Goal: Transaction & Acquisition: Purchase product/service

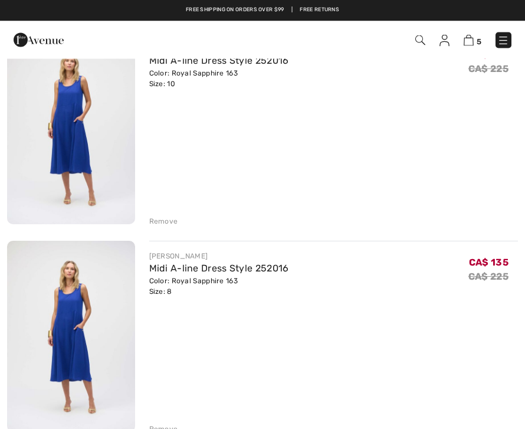
scroll to position [558, 0]
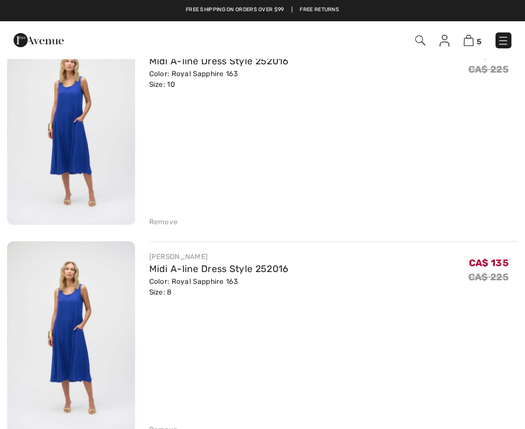
click at [168, 217] on div "Remove" at bounding box center [163, 222] width 29 height 11
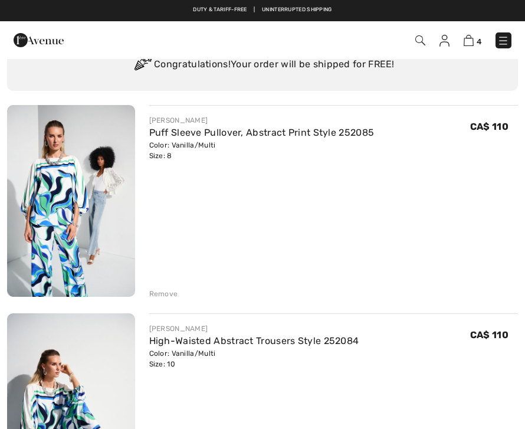
scroll to position [0, 0]
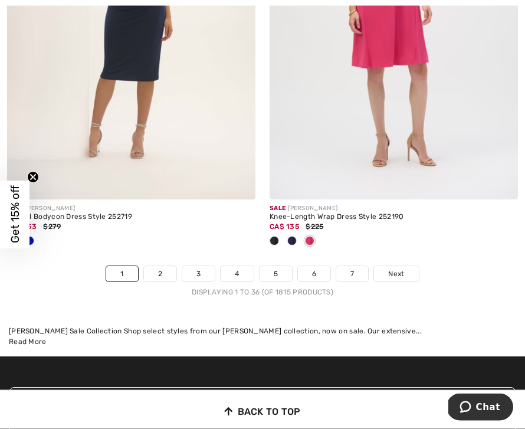
scroll to position [7863, 0]
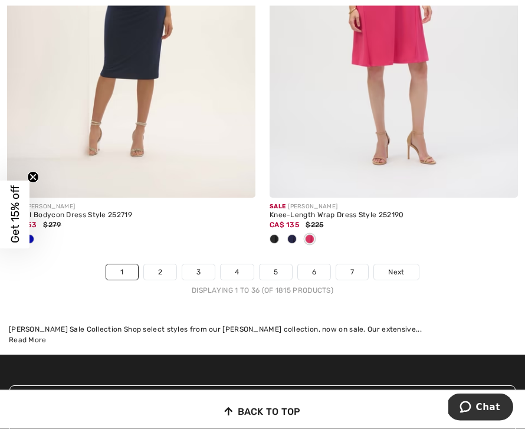
click at [163, 270] on link "2" at bounding box center [160, 272] width 32 height 15
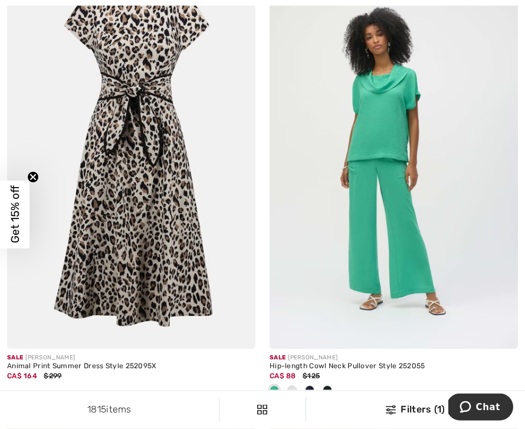
scroll to position [6610, 0]
click at [167, 215] on img at bounding box center [131, 162] width 248 height 373
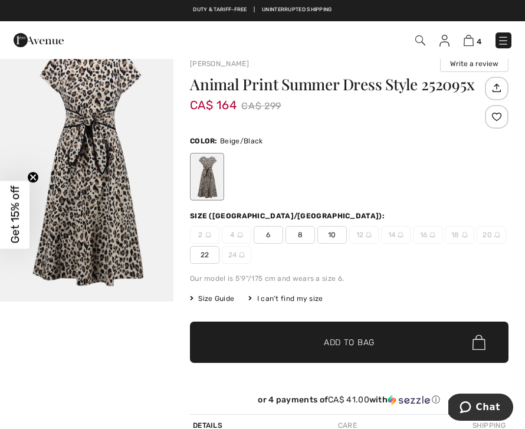
scroll to position [38, 0]
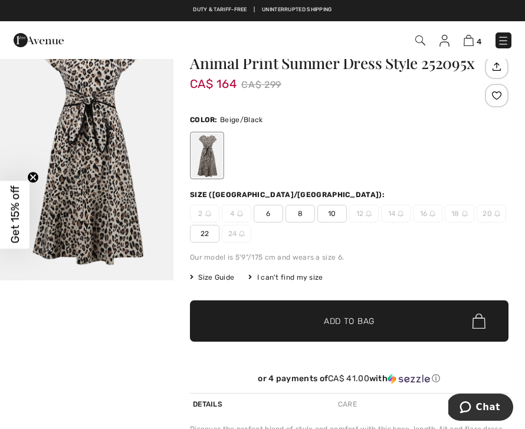
click at [337, 217] on span "10" at bounding box center [333, 214] width 30 height 18
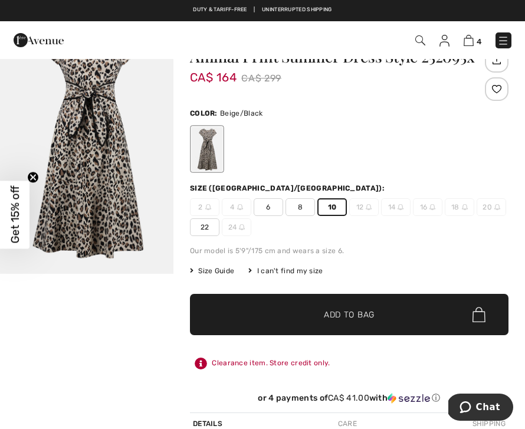
scroll to position [44, 0]
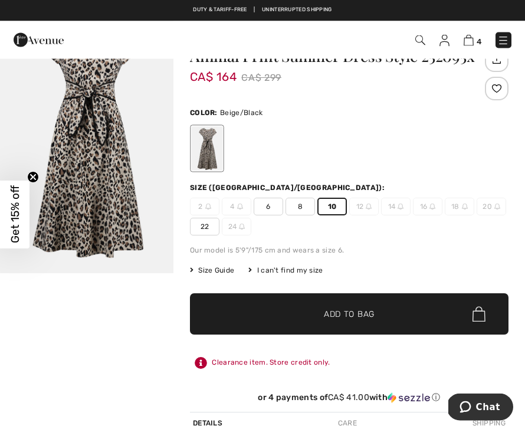
click at [431, 321] on span "✔ Added to Bag Add to Bag" at bounding box center [349, 314] width 319 height 41
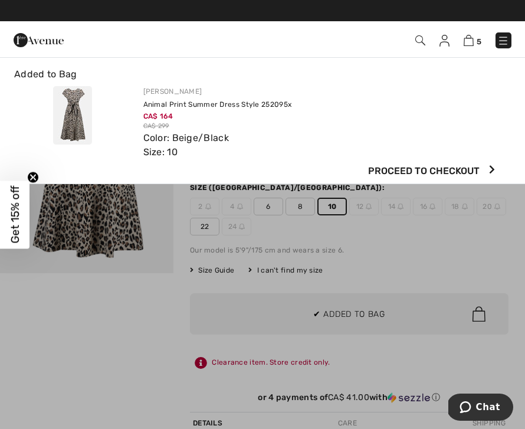
scroll to position [0, 0]
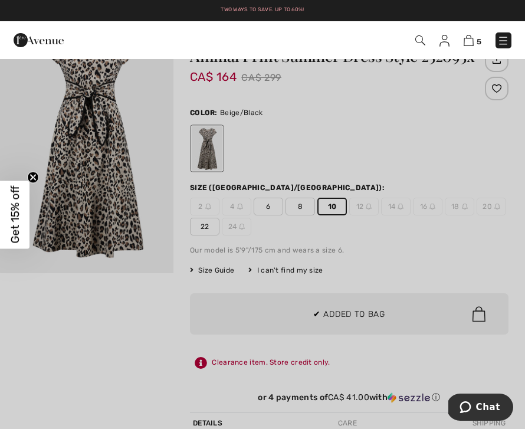
click at [134, 342] on div at bounding box center [262, 214] width 525 height 429
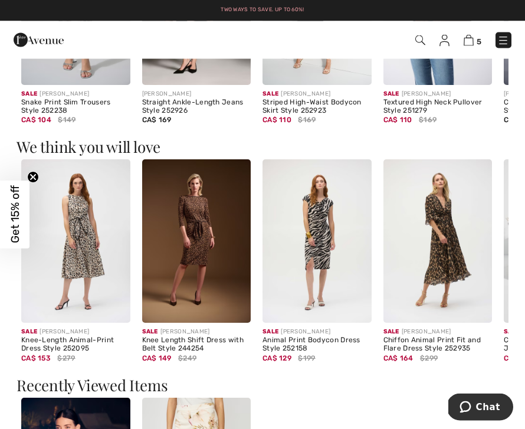
scroll to position [820, 0]
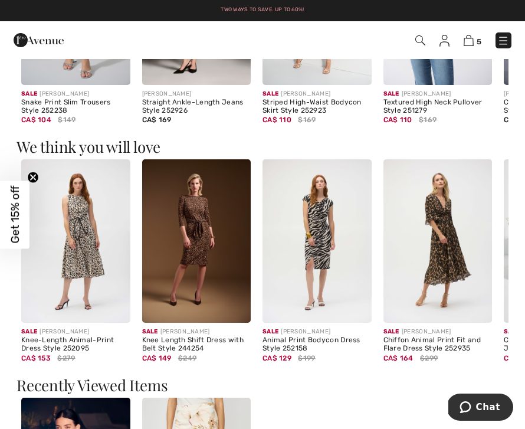
click at [78, 291] on img at bounding box center [75, 240] width 109 height 163
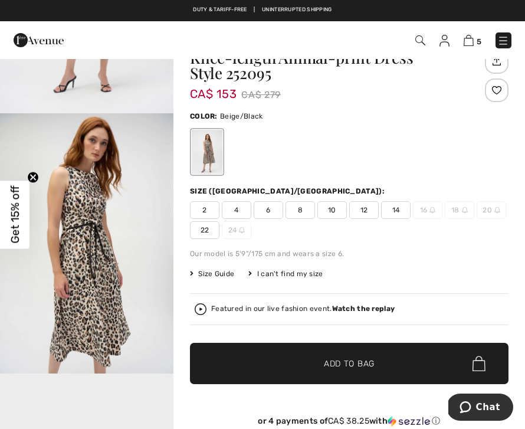
scroll to position [42, 0]
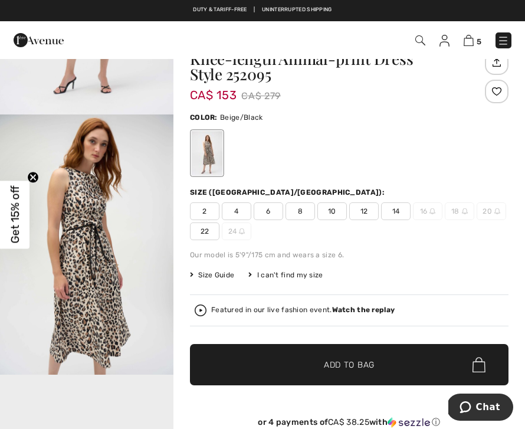
click at [332, 206] on span "10" at bounding box center [333, 211] width 30 height 18
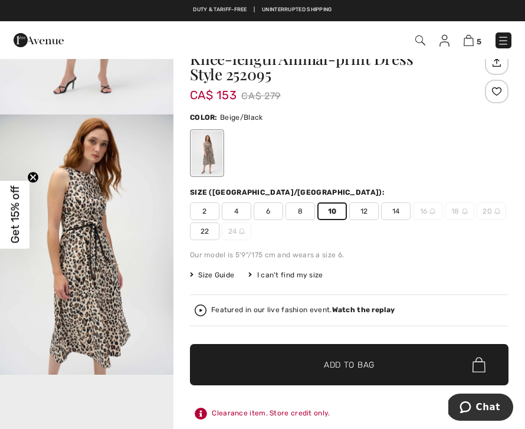
click at [364, 361] on span "Add to Bag" at bounding box center [349, 365] width 51 height 12
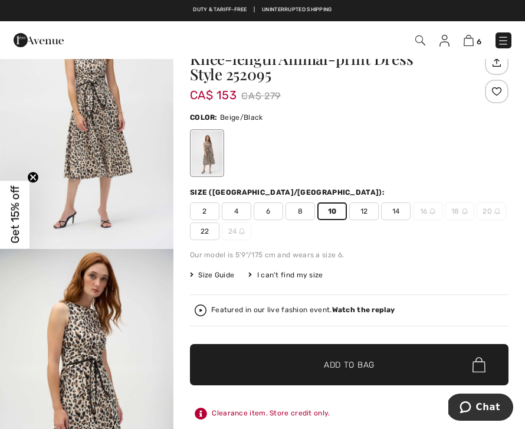
scroll to position [0, 0]
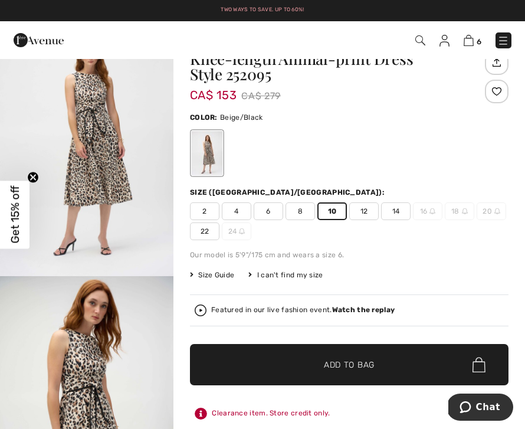
click at [470, 38] on img at bounding box center [469, 40] width 10 height 11
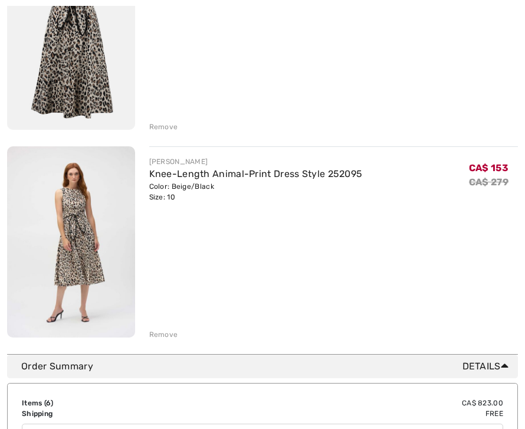
scroll to position [1082, 0]
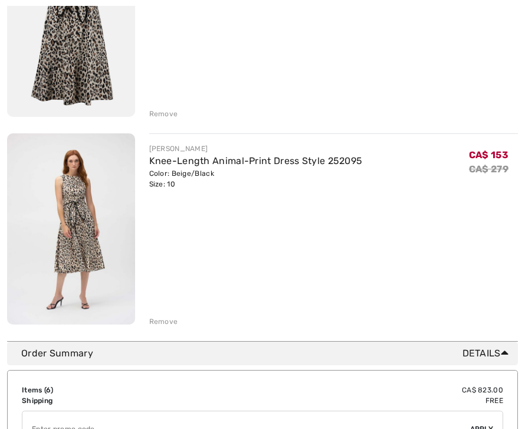
click at [167, 323] on div "Remove" at bounding box center [163, 322] width 29 height 11
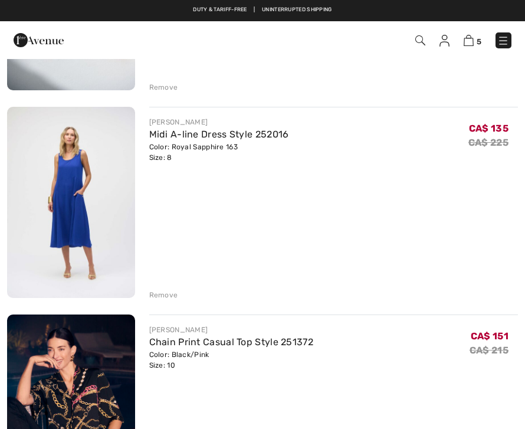
scroll to position [484, 0]
click at [167, 297] on div "Remove" at bounding box center [163, 295] width 29 height 11
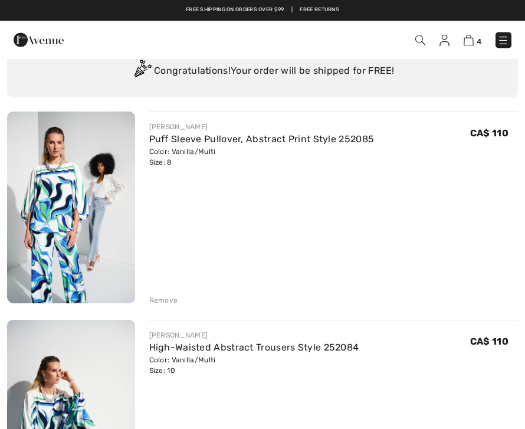
scroll to position [0, 0]
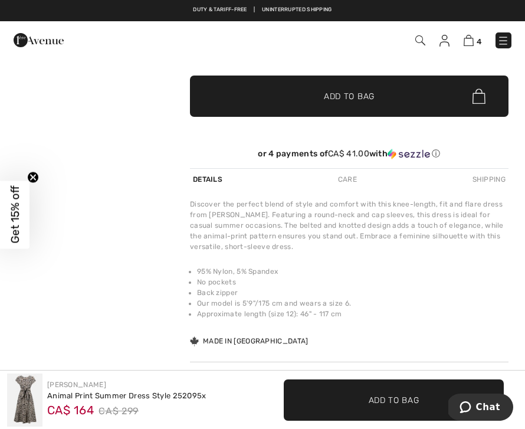
scroll to position [261, 0]
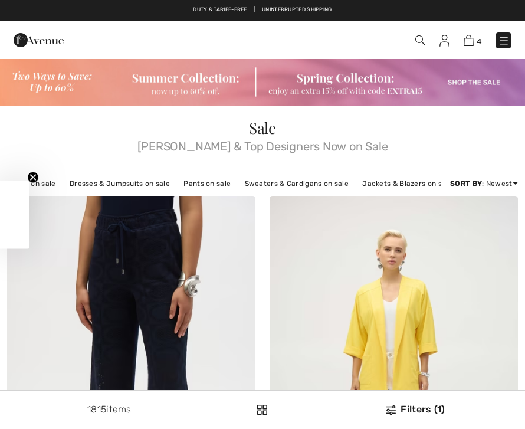
checkbox input "true"
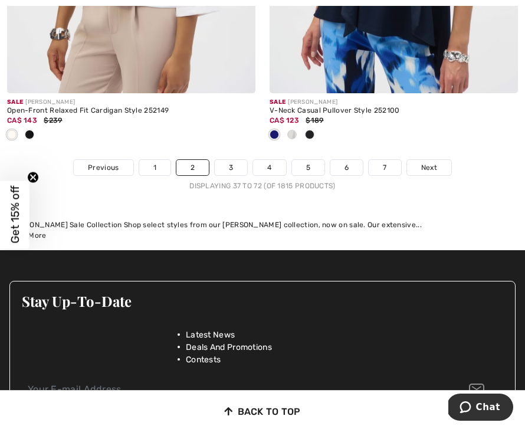
scroll to position [8162, 0]
click at [235, 162] on link "3" at bounding box center [231, 168] width 32 height 15
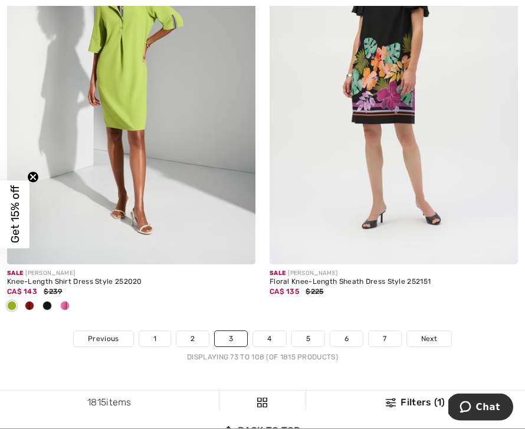
scroll to position [7939, 0]
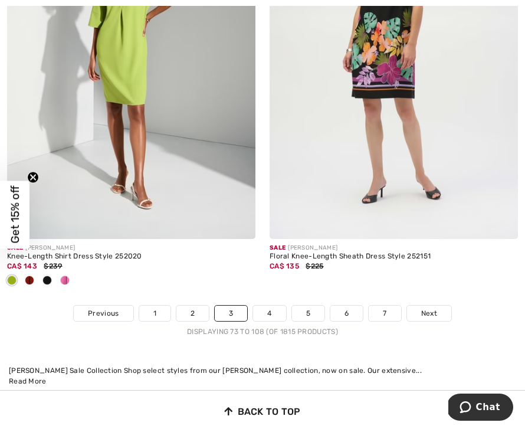
click at [274, 307] on link "4" at bounding box center [269, 313] width 32 height 15
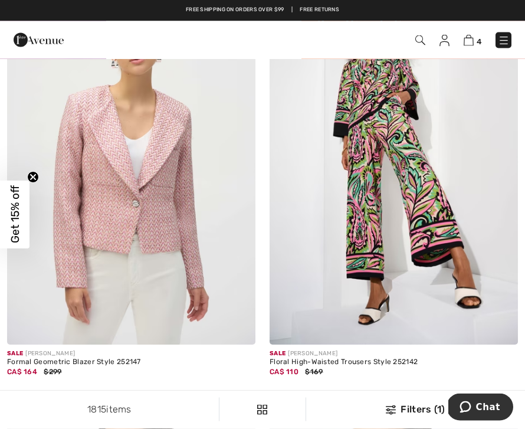
scroll to position [5976, 0]
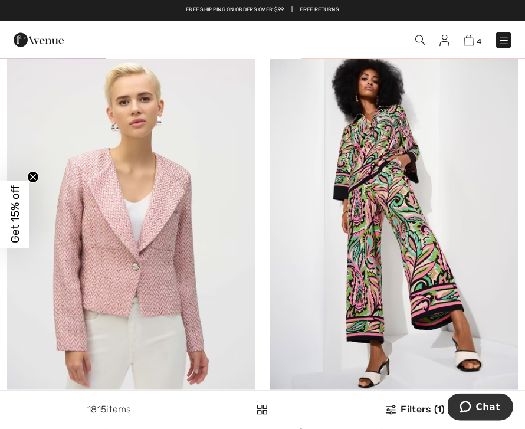
click at [473, 38] on img at bounding box center [469, 40] width 10 height 11
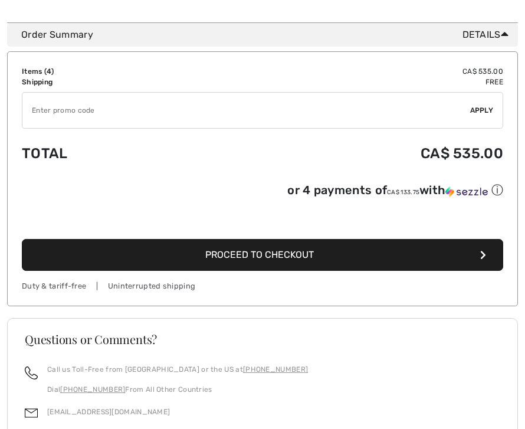
scroll to position [1004, 0]
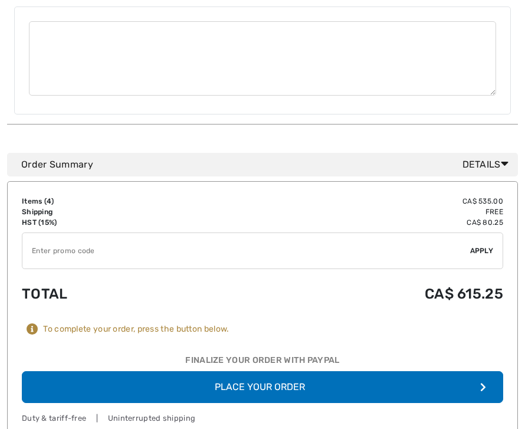
click at [436, 372] on button "Place Your Order" at bounding box center [263, 388] width 482 height 32
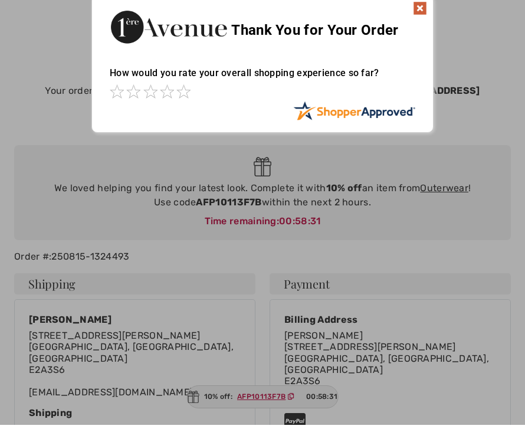
scroll to position [13, 0]
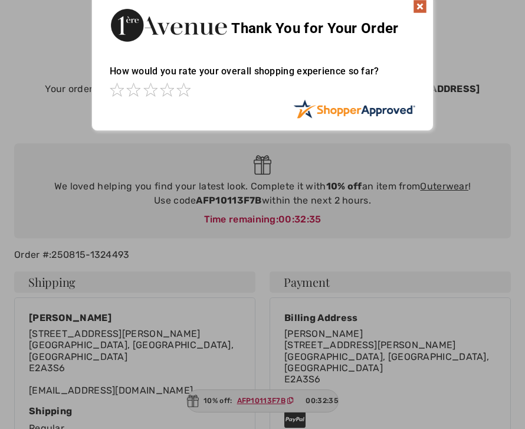
click at [378, 227] on div at bounding box center [262, 214] width 525 height 429
